Goal: Task Accomplishment & Management: Manage account settings

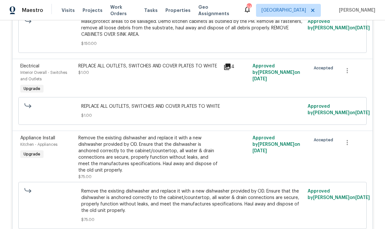
scroll to position [290, 0]
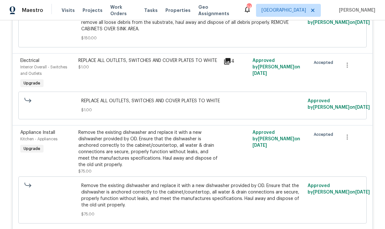
click at [161, 77] on div "REPLACE ALL OUTLETS, SWITCHES AND COVER PLATES TO WHITE $1.00" at bounding box center [149, 74] width 145 height 36
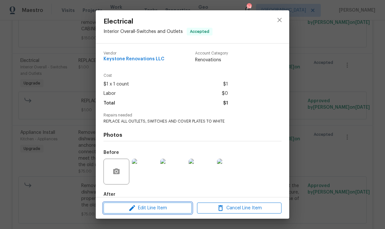
click at [149, 208] on span "Edit Line Item" at bounding box center [148, 208] width 85 height 8
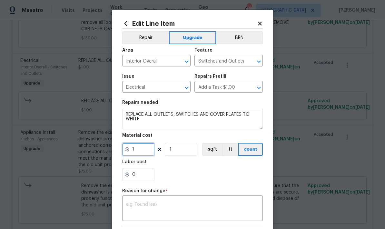
click at [143, 155] on input "1" at bounding box center [138, 149] width 32 height 13
type input "450"
click at [204, 173] on div "0" at bounding box center [192, 174] width 141 height 13
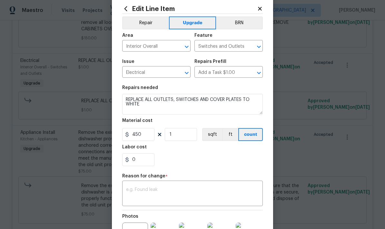
scroll to position [19, 0]
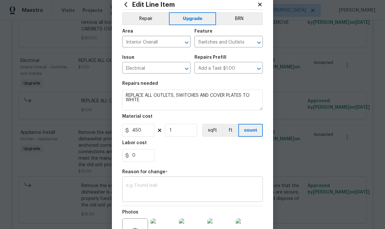
click at [167, 190] on textarea at bounding box center [192, 190] width 133 height 14
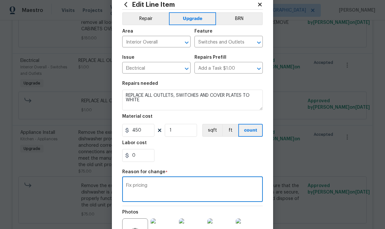
type textarea "Fix pricing"
click at [224, 155] on div "0" at bounding box center [192, 155] width 141 height 13
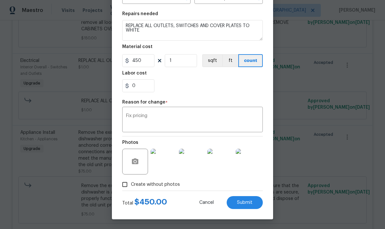
scroll to position [90, 0]
click at [250, 202] on span "Submit" at bounding box center [244, 202] width 15 height 5
type input "1"
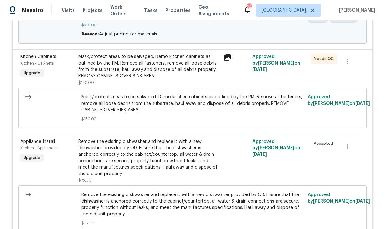
click at [231, 61] on icon at bounding box center [228, 58] width 8 height 8
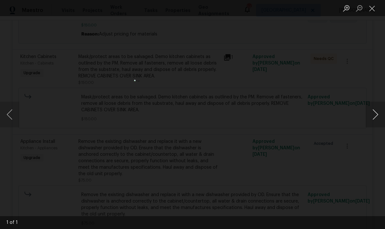
click at [377, 116] on button "Next image" at bounding box center [375, 115] width 19 height 26
click at [11, 117] on button "Previous image" at bounding box center [9, 115] width 19 height 26
click at [376, 11] on button "Close lightbox" at bounding box center [372, 8] width 13 height 11
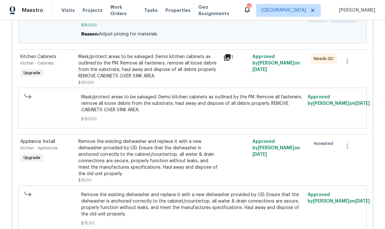
click at [187, 78] on div "Mask/protect areas to be salvaged. Demo kitchen cabinets as outlined by the PM.…" at bounding box center [148, 67] width 141 height 26
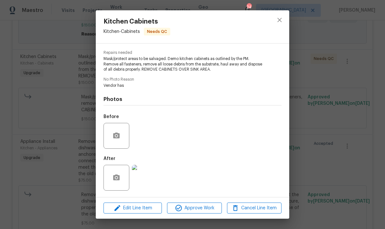
scroll to position [64, 0]
click at [280, 21] on icon "close" at bounding box center [280, 20] width 4 height 4
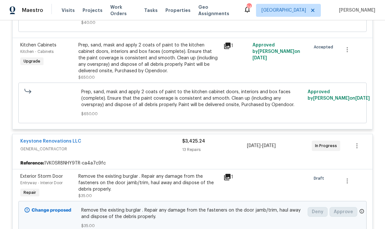
scroll to position [667, 0]
click at [226, 68] on div "1" at bounding box center [236, 61] width 29 height 43
click at [229, 49] on icon at bounding box center [227, 46] width 6 height 6
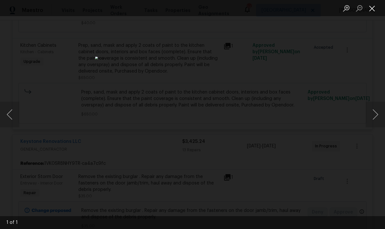
click at [378, 13] on button "Close lightbox" at bounding box center [372, 8] width 13 height 11
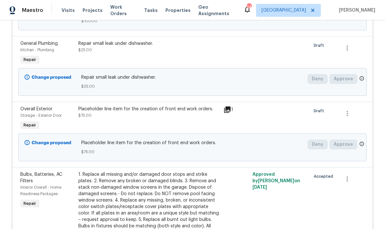
scroll to position [1021, 0]
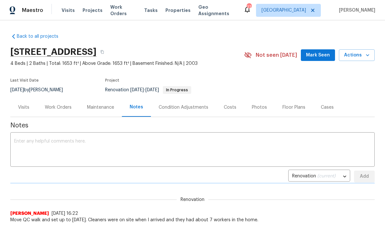
click at [64, 111] on div "Work Orders" at bounding box center [58, 107] width 42 height 19
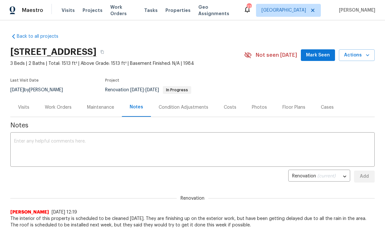
click at [58, 105] on div "Work Orders" at bounding box center [58, 107] width 27 height 6
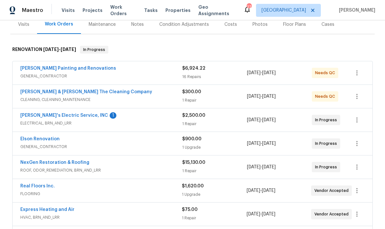
scroll to position [89, 0]
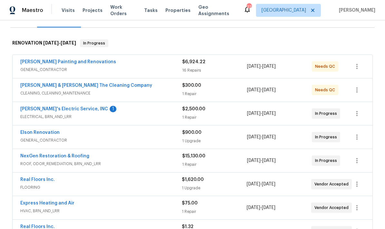
click at [182, 71] on span "GENERAL_CONTRACTOR" at bounding box center [101, 69] width 162 height 6
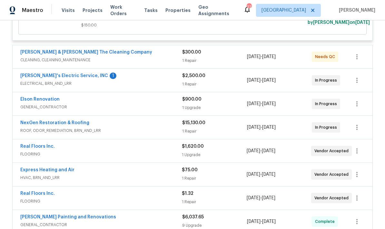
scroll to position [1429, 0]
click at [132, 86] on div "Jack's Electric Service, INC 1 ELECTRICAL, BRN_AND_LRR" at bounding box center [101, 79] width 162 height 15
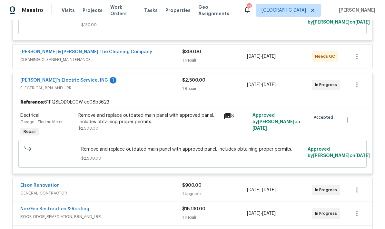
click at [83, 84] on div "Jack's Electric Service, INC 1" at bounding box center [101, 81] width 162 height 8
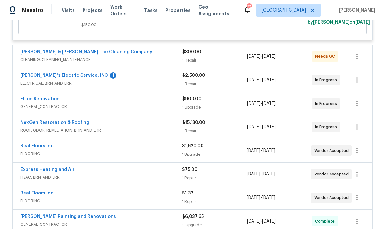
click at [117, 75] on div "Jack's Electric Service, INC 1" at bounding box center [101, 76] width 162 height 8
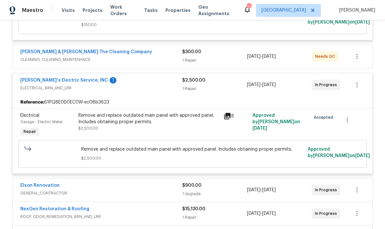
click at [110, 79] on div "1" at bounding box center [113, 80] width 7 height 6
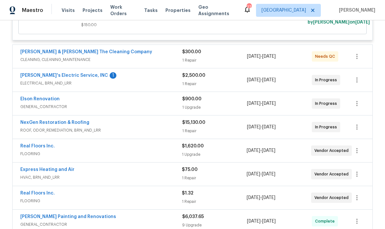
click at [62, 81] on span "ELECTRICAL, BRN_AND_LRR" at bounding box center [101, 83] width 162 height 6
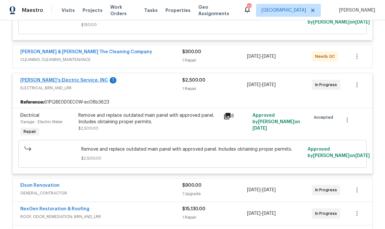
click at [67, 78] on link "Jack's Electric Service, INC" at bounding box center [64, 80] width 88 height 5
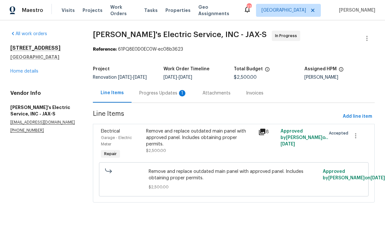
click at [169, 97] on div "Progress Updates 1" at bounding box center [163, 93] width 48 height 6
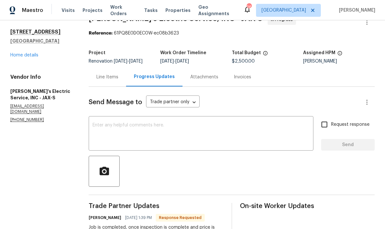
scroll to position [9, 0]
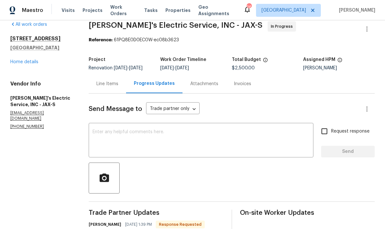
click at [111, 93] on div "Line Items" at bounding box center [107, 83] width 37 height 19
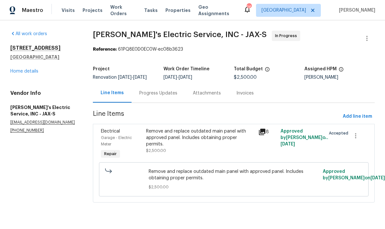
click at [188, 190] on span "$2,500.00" at bounding box center [234, 187] width 170 height 6
click at [195, 189] on div "Remove and replace outdated main panel with approved panel. Includes obtaining …" at bounding box center [234, 180] width 170 height 22
click at [184, 148] on div "Remove and replace outdated main panel with approved panel. Includes obtaining …" at bounding box center [200, 137] width 108 height 19
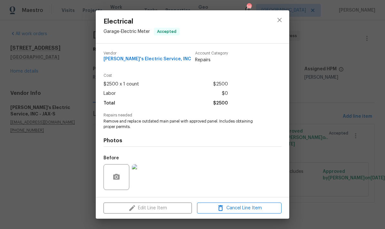
click at [165, 209] on div "Edit Line Item Cancel Line Item" at bounding box center [193, 209] width 194 height 22
click at [163, 211] on div "Edit Line Item Cancel Line Item" at bounding box center [193, 209] width 194 height 22
click at [163, 210] on div "Edit Line Item Cancel Line Item" at bounding box center [193, 209] width 194 height 22
click at [162, 211] on div "Edit Line Item Cancel Line Item" at bounding box center [193, 209] width 194 height 22
click at [162, 210] on div "Edit Line Item Cancel Line Item" at bounding box center [193, 209] width 194 height 22
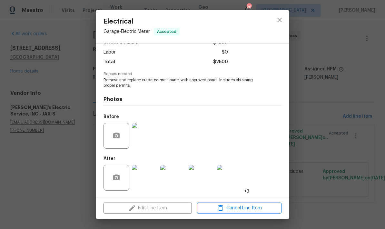
scroll to position [43, 0]
click at [282, 21] on icon "close" at bounding box center [280, 20] width 8 height 8
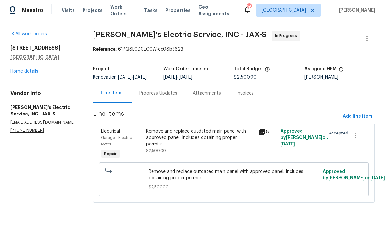
click at [196, 153] on div "Remove and replace outdated main panel with approved panel. Includes obtaining …" at bounding box center [200, 141] width 108 height 26
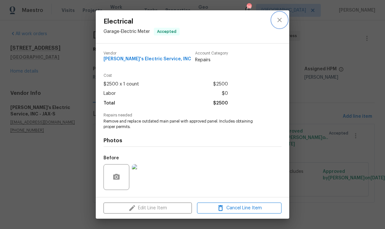
click at [280, 20] on icon "close" at bounding box center [280, 20] width 4 height 4
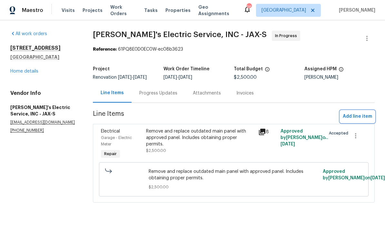
click at [356, 121] on span "Add line item" at bounding box center [357, 117] width 29 height 8
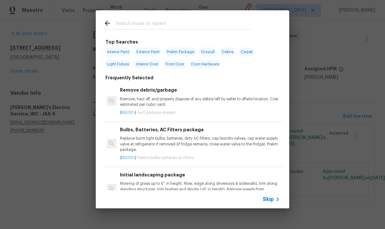
click at [138, 23] on input "text" at bounding box center [184, 24] width 137 height 10
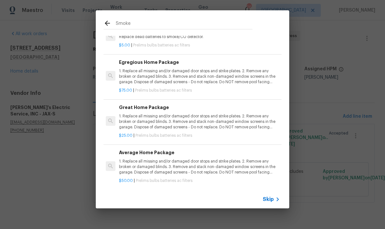
scroll to position [46, 0]
click at [162, 26] on input "Smoke" at bounding box center [184, 24] width 137 height 10
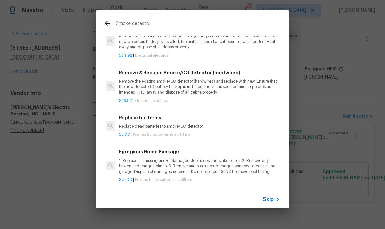
scroll to position [22, 0]
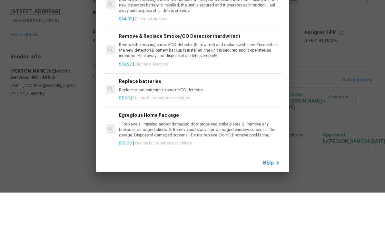
type input "Smoke detecto"
click at [267, 173] on div "Smoke detecto Repair 6 Results Remove & Replace Smoke/CO Detector (battery) Rem…" at bounding box center [192, 109] width 385 height 219
click at [266, 173] on div "Repair 6 Results Remove & Replace Smoke/CO Detector (battery) Remove the existi…" at bounding box center [192, 109] width 385 height 219
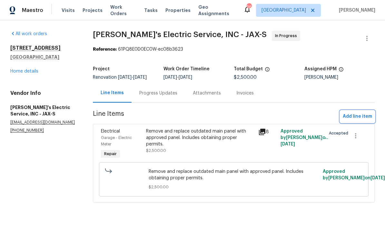
click at [352, 121] on span "Add line item" at bounding box center [357, 117] width 29 height 8
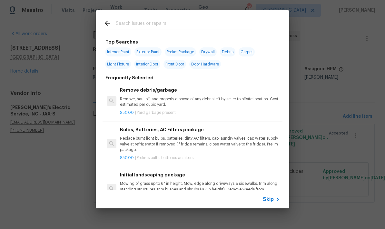
click at [269, 200] on span "Skip" at bounding box center [268, 199] width 11 height 6
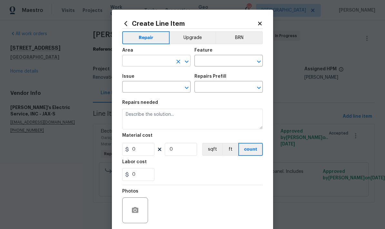
click at [158, 63] on input "text" at bounding box center [147, 61] width 50 height 10
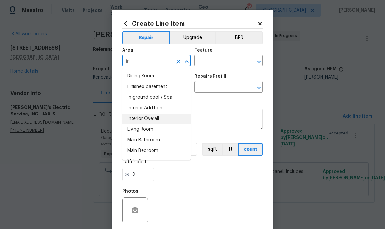
click at [144, 120] on li "Interior Overall" at bounding box center [156, 119] width 68 height 11
type input "Interior Overall"
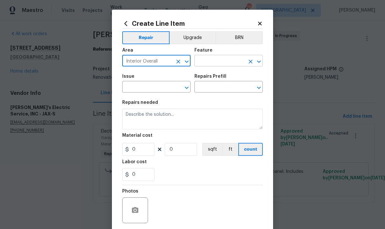
click at [223, 60] on input "text" at bounding box center [220, 61] width 50 height 10
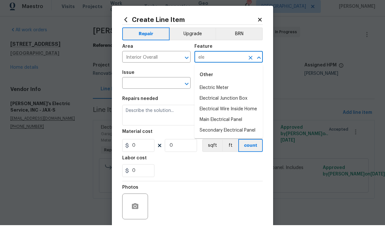
click at [230, 113] on li "Electrical Wire Inside Home" at bounding box center [229, 113] width 68 height 11
type input "Electrical Wire Inside Home"
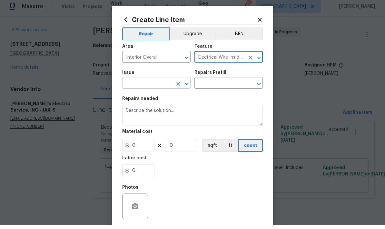
click at [154, 86] on input "text" at bounding box center [147, 88] width 50 height 10
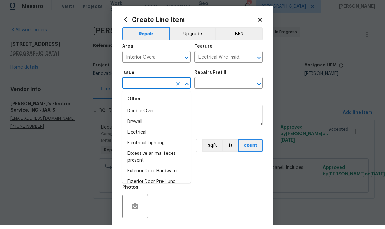
scroll to position [333, 0]
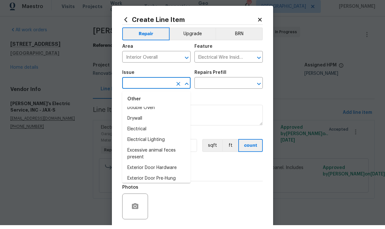
click at [144, 131] on li "Electrical" at bounding box center [156, 133] width 68 height 11
type input "Electrical"
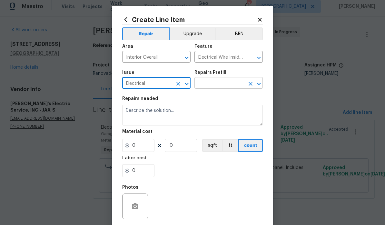
click at [228, 85] on input "text" at bounding box center [220, 88] width 50 height 10
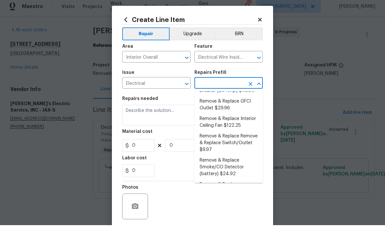
scroll to position [113, 0]
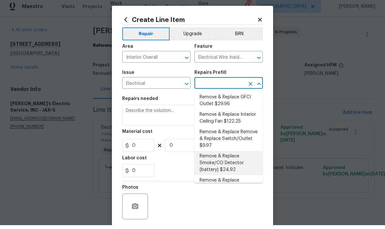
click at [223, 159] on li "Remove & Replace Smoke/CO Detector (battery) $24.92" at bounding box center [229, 167] width 68 height 24
type input "Remove & Replace Smoke/CO Detector (battery) $24.92"
type textarea "Remove the existing smoke/CO detector (battery) and replace with new. Ensure th…"
type input "1"
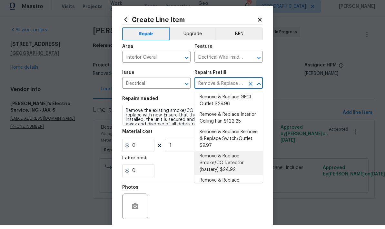
type input "24.92"
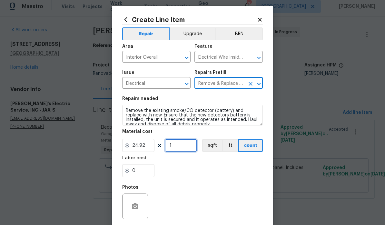
click at [183, 151] on input "1" at bounding box center [181, 149] width 32 height 13
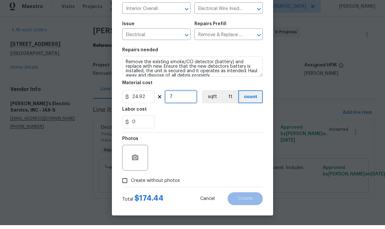
scroll to position [50, 0]
type input "1"
click at [143, 101] on input "24.92" at bounding box center [138, 100] width 32 height 13
type input "300"
click at [215, 119] on div "0" at bounding box center [192, 125] width 141 height 13
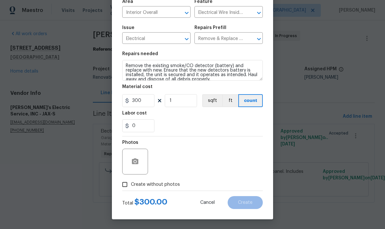
click at [123, 187] on input "Create without photos" at bounding box center [125, 185] width 12 height 12
checkbox input "true"
click at [178, 161] on textarea at bounding box center [208, 162] width 110 height 26
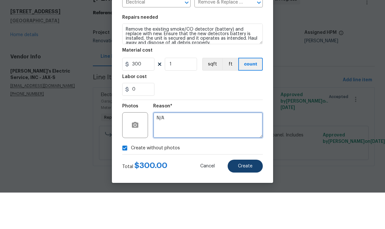
type textarea "N/A"
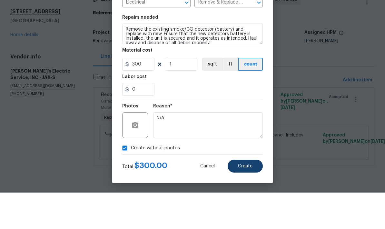
click at [246, 200] on span "Create" at bounding box center [245, 202] width 15 height 5
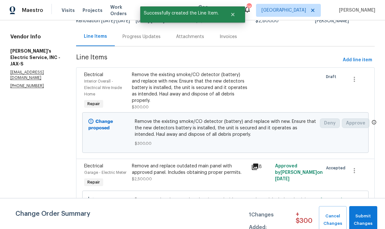
scroll to position [26, 0]
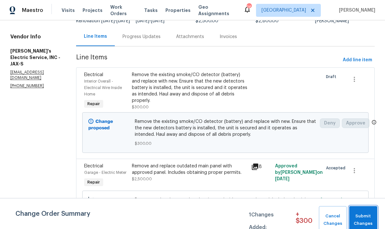
click at [361, 214] on span "Submit Changes" at bounding box center [364, 220] width 22 height 15
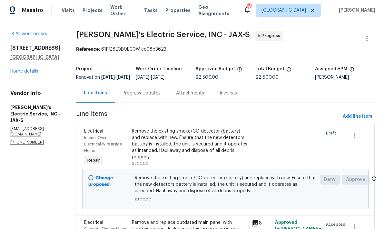
scroll to position [0, 0]
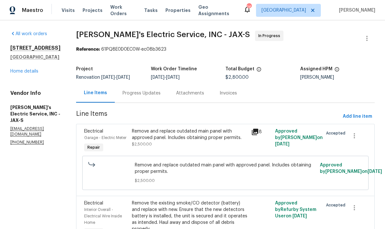
click at [140, 95] on div "Progress Updates" at bounding box center [142, 93] width 38 height 6
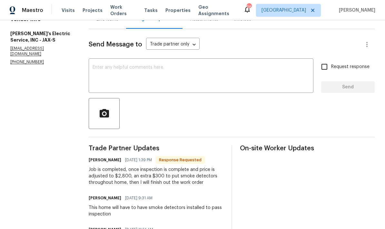
scroll to position [76, 0]
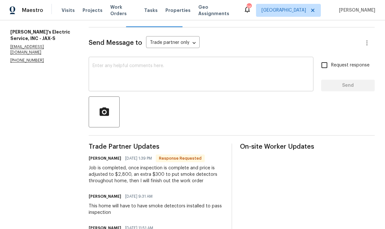
click at [176, 79] on textarea at bounding box center [201, 75] width 217 height 23
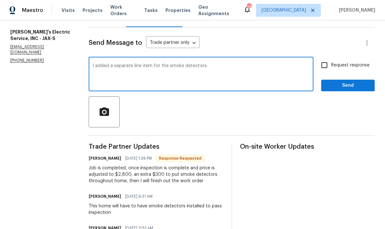
type textarea "I added a separate line item for the smoke detectors."
click at [341, 92] on button "Send" at bounding box center [349, 86] width 54 height 12
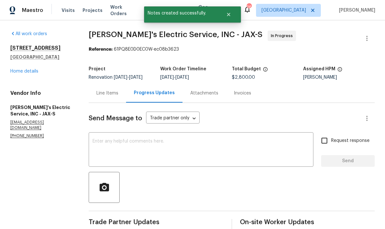
click at [109, 101] on div "Line Items" at bounding box center [107, 93] width 37 height 19
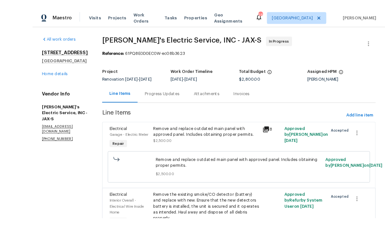
scroll to position [8, 0]
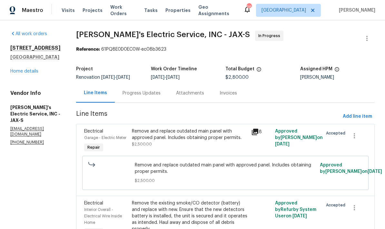
click at [199, 226] on div "Remove the existing smoke/CO detector (battery) and replace with new. Ensure th…" at bounding box center [189, 219] width 119 height 43
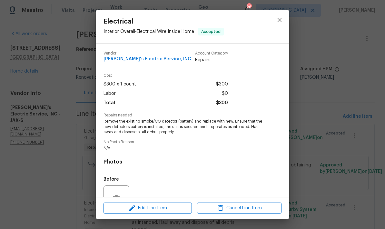
scroll to position [0, 0]
click at [280, 18] on icon "close" at bounding box center [280, 20] width 8 height 8
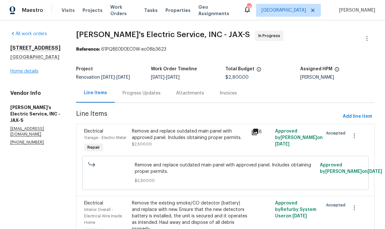
click at [29, 74] on link "Home details" at bounding box center [24, 71] width 28 height 5
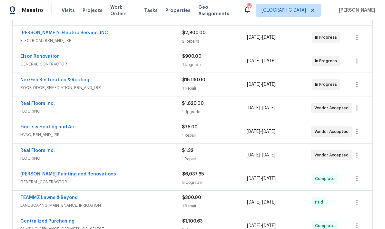
scroll to position [166, 0]
click at [160, 157] on span "FLOORING" at bounding box center [101, 158] width 162 height 6
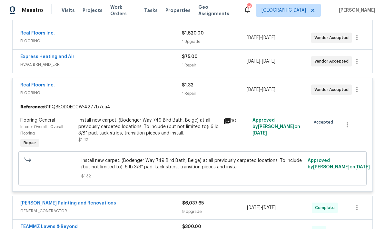
scroll to position [239, 0]
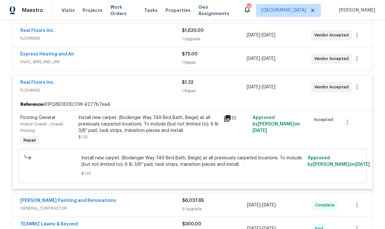
click at [163, 136] on div "Install new carpet. (Bodenger Way 749 Bird Bath, Beige) at all previously carpe…" at bounding box center [148, 128] width 141 height 26
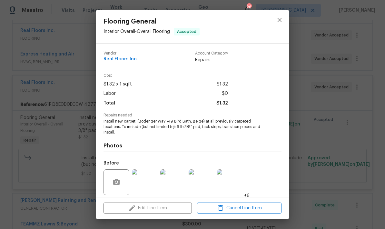
click at [158, 211] on div "Edit Line Item Cancel Line Item" at bounding box center [193, 209] width 194 height 22
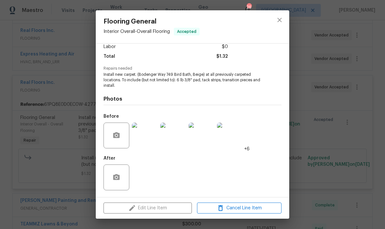
scroll to position [48, 0]
click at [276, 24] on button "close" at bounding box center [279, 19] width 15 height 15
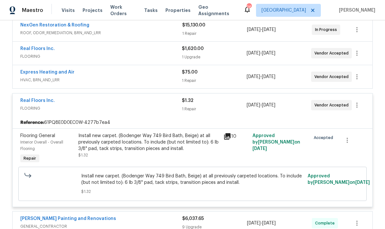
scroll to position [222, 0]
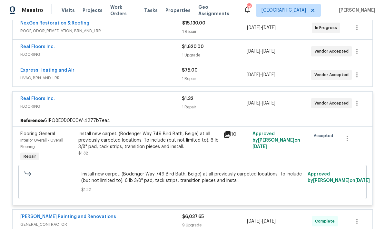
click at [174, 147] on div "Install new carpet. (Bodenger Way 749 Bird Bath, Beige) at all previously carpe…" at bounding box center [148, 140] width 141 height 19
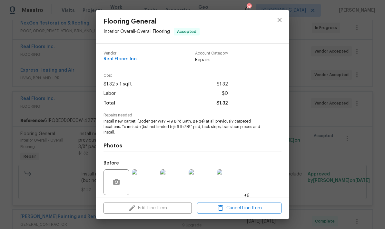
scroll to position [0, 0]
click at [281, 20] on icon "close" at bounding box center [280, 20] width 8 height 8
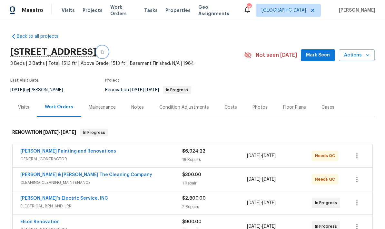
click at [108, 55] on button "button" at bounding box center [103, 52] width 12 height 12
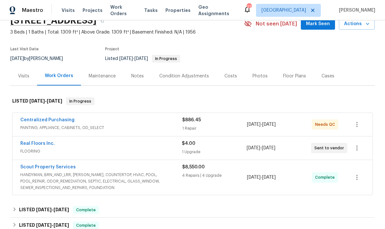
scroll to position [31, 0]
click at [143, 151] on span "FLOORING" at bounding box center [101, 151] width 162 height 6
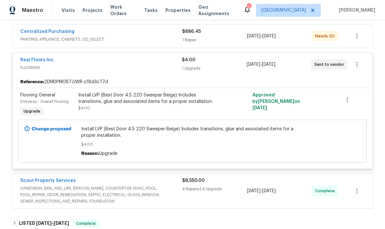
scroll to position [120, 0]
click at [208, 107] on div "Install LVP (Best Door 4.5 220 Sweeper Beige) Includes transitions, glue and as…" at bounding box center [148, 101] width 141 height 19
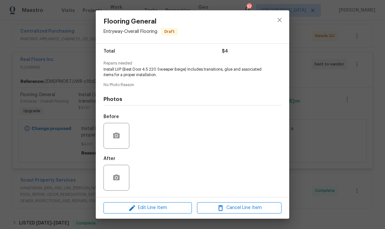
scroll to position [54, 0]
click at [281, 22] on icon "close" at bounding box center [280, 20] width 8 height 8
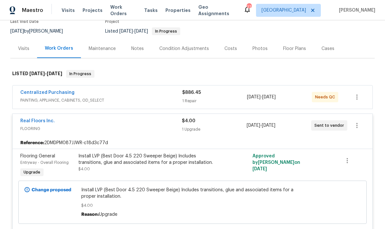
scroll to position [59, 0]
click at [355, 129] on button "button" at bounding box center [357, 124] width 15 height 15
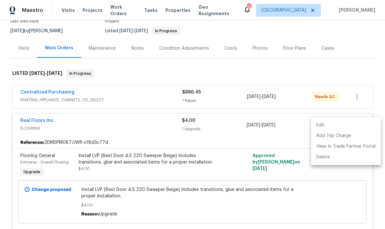
click at [151, 127] on div at bounding box center [192, 114] width 385 height 229
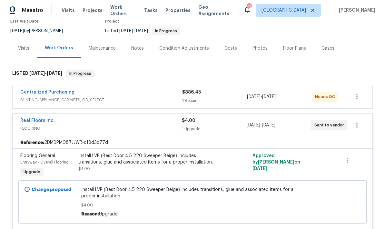
click at [154, 90] on div "Centralized Purchasing" at bounding box center [101, 93] width 162 height 8
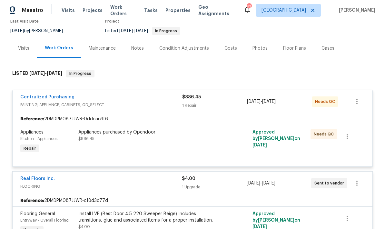
click at [209, 149] on div "Appliances purchased by Opendoor $886.45" at bounding box center [149, 142] width 145 height 30
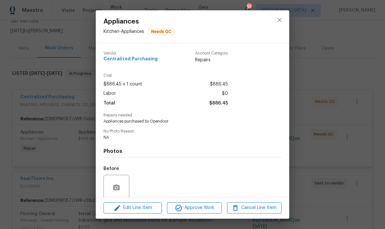
scroll to position [0, 0]
click at [281, 20] on icon "close" at bounding box center [280, 20] width 8 height 8
